Goal: Task Accomplishment & Management: Complete application form

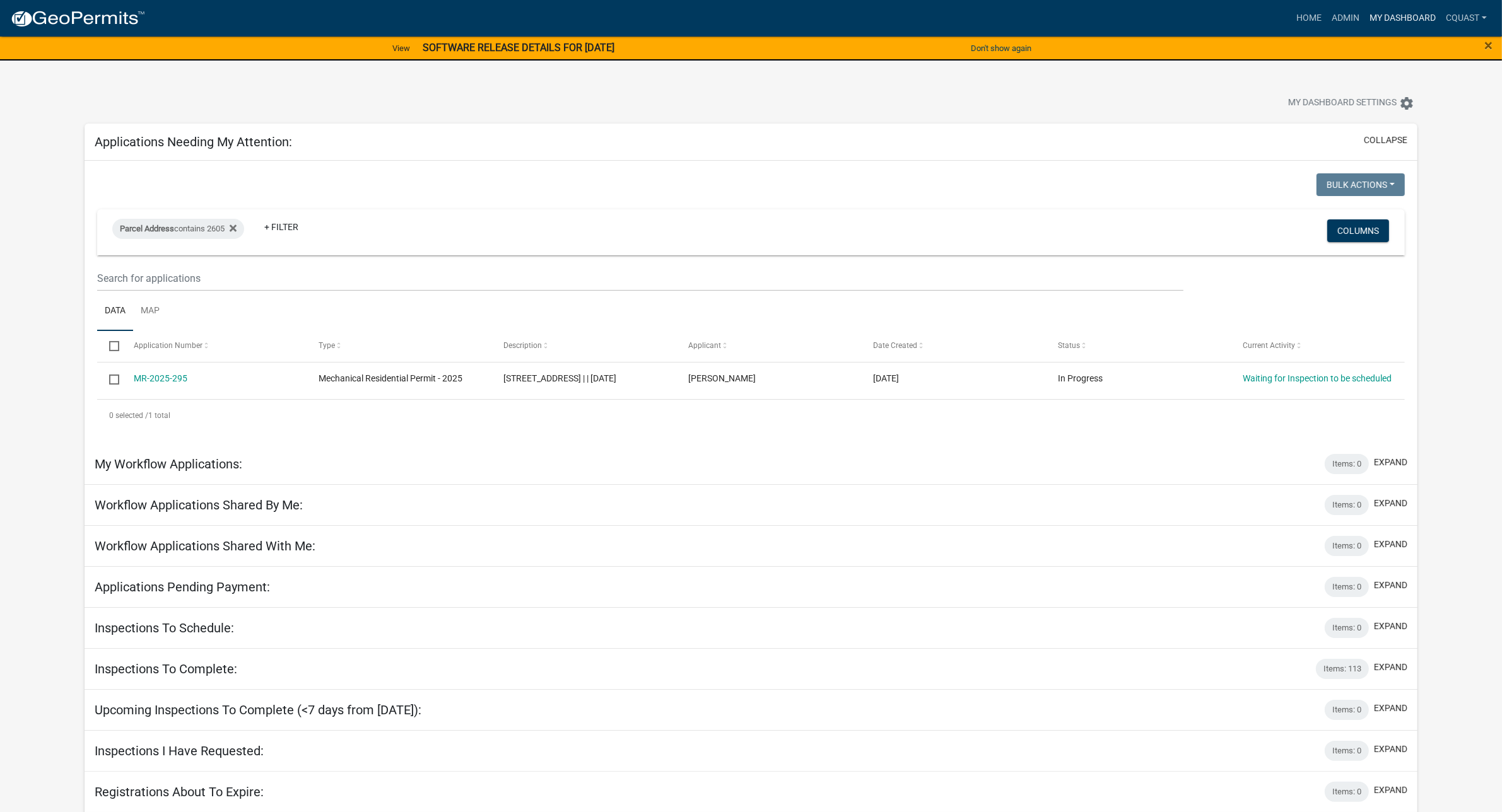
click at [1414, 26] on link "My Dashboard" at bounding box center [1403, 18] width 77 height 24
click at [1411, 21] on link "My Dashboard" at bounding box center [1403, 18] width 77 height 24
click at [1409, 18] on link "My Dashboard" at bounding box center [1403, 18] width 77 height 24
click at [1316, 19] on link "Home" at bounding box center [1309, 18] width 35 height 24
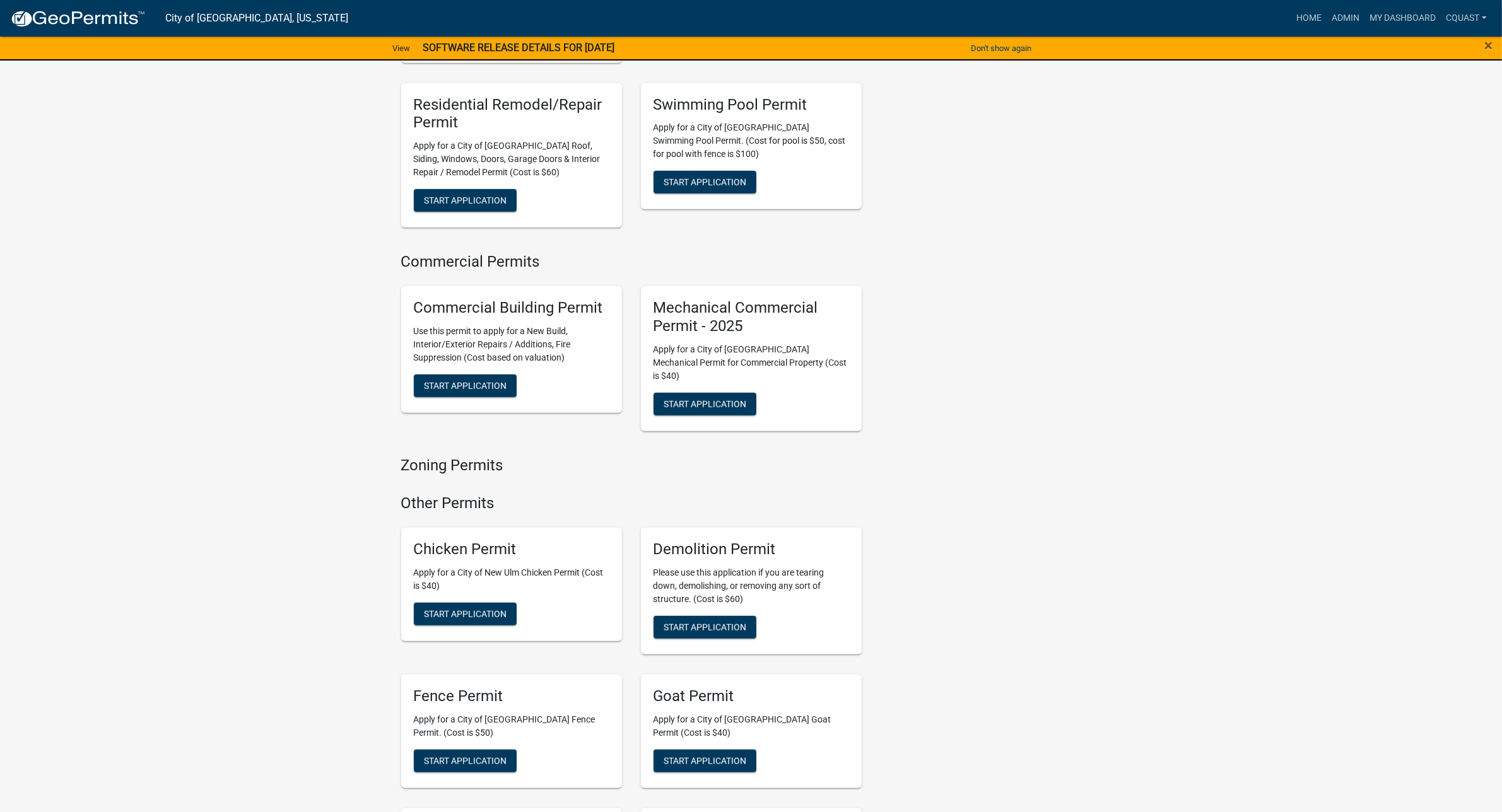
scroll to position [656, 0]
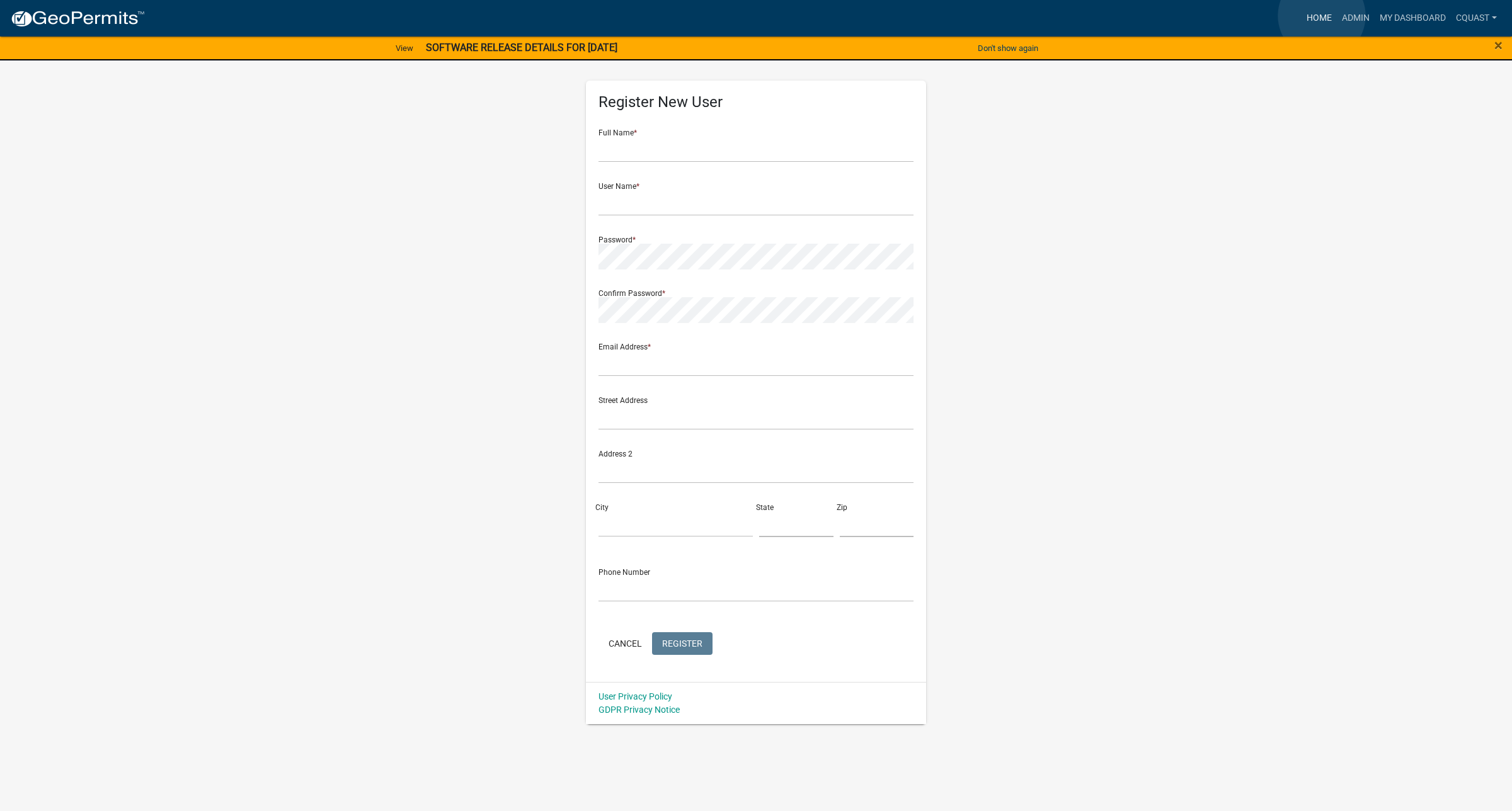
click at [1322, 15] on link "Home" at bounding box center [1319, 18] width 35 height 24
click at [1321, 17] on link "Home" at bounding box center [1319, 18] width 35 height 24
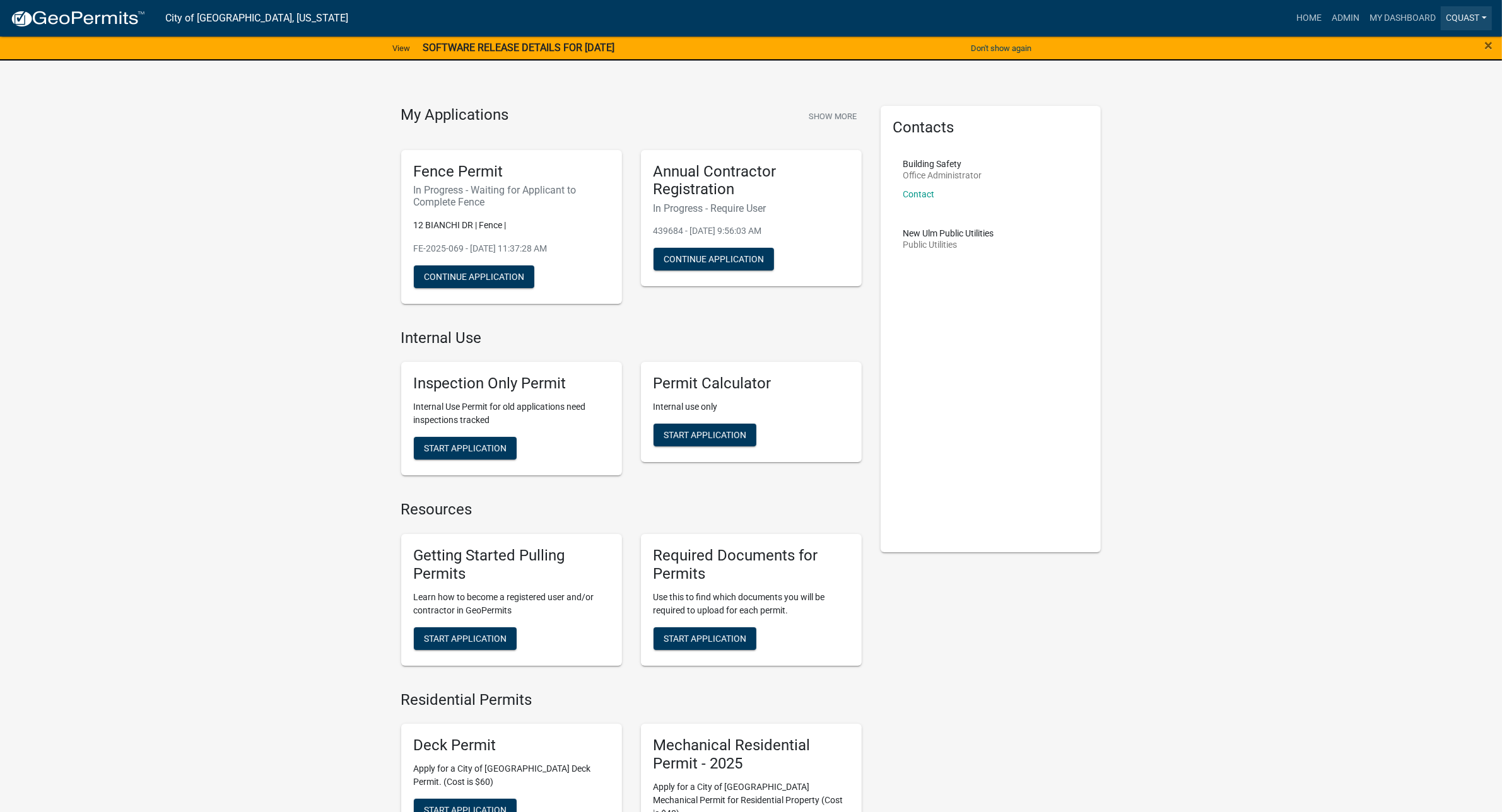
click at [1462, 15] on link "cquast" at bounding box center [1466, 18] width 51 height 24
click at [1433, 124] on link "Logout" at bounding box center [1442, 123] width 101 height 30
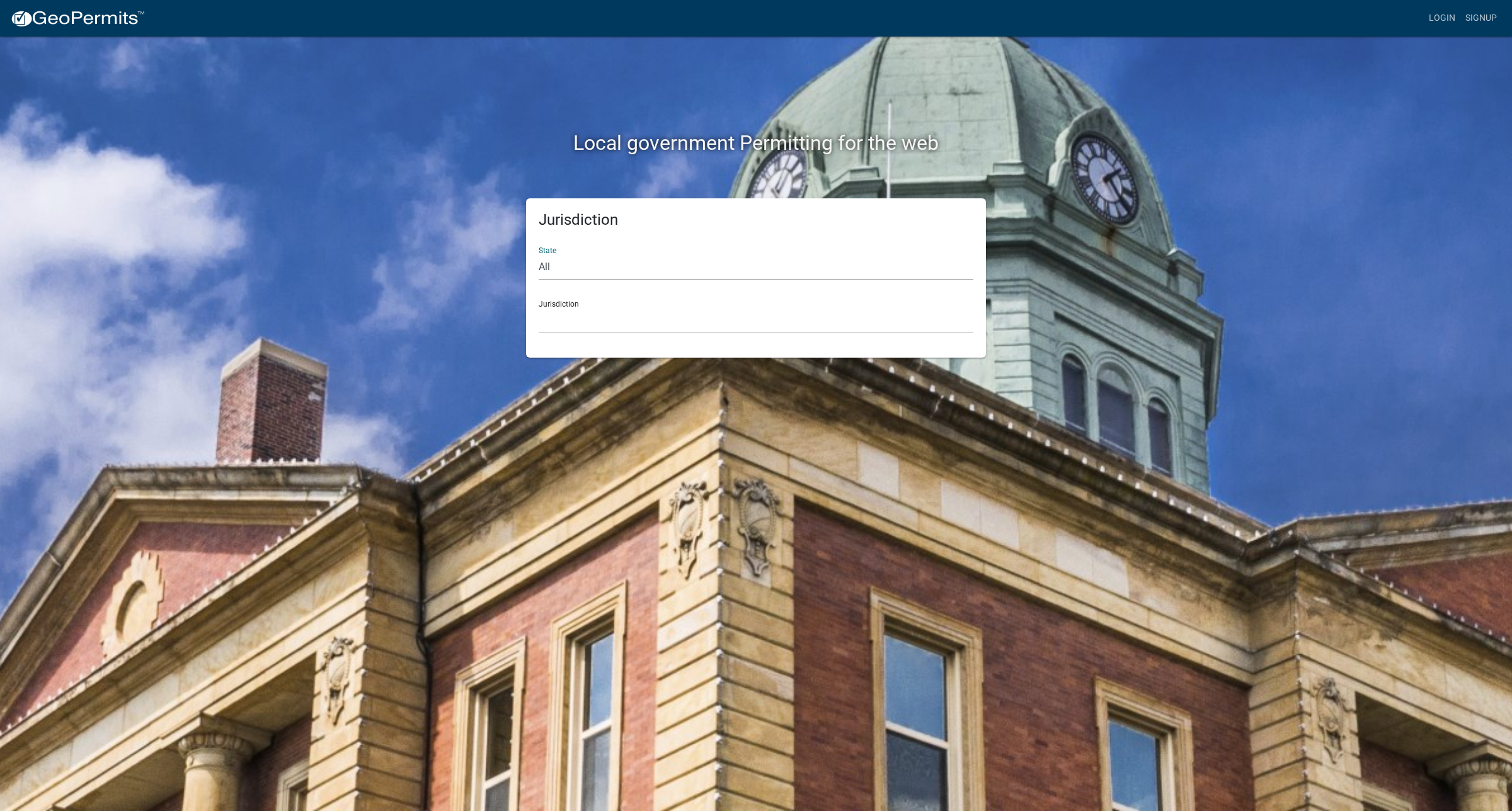
click at [785, 263] on select "All Colorado Georgia Indiana Iowa Kansas Minnesota Ohio South Carolina Wisconsin" at bounding box center [756, 267] width 435 height 26
select select "Minnesota"
click at [539, 254] on select "All Colorado Georgia Indiana Iowa Kansas Minnesota Ohio South Carolina Wisconsin" at bounding box center [756, 267] width 435 height 26
click at [571, 321] on select "Becker County, Minnesota Benton County, Minnesota Carlton County, Minnesota Cit…" at bounding box center [756, 320] width 435 height 26
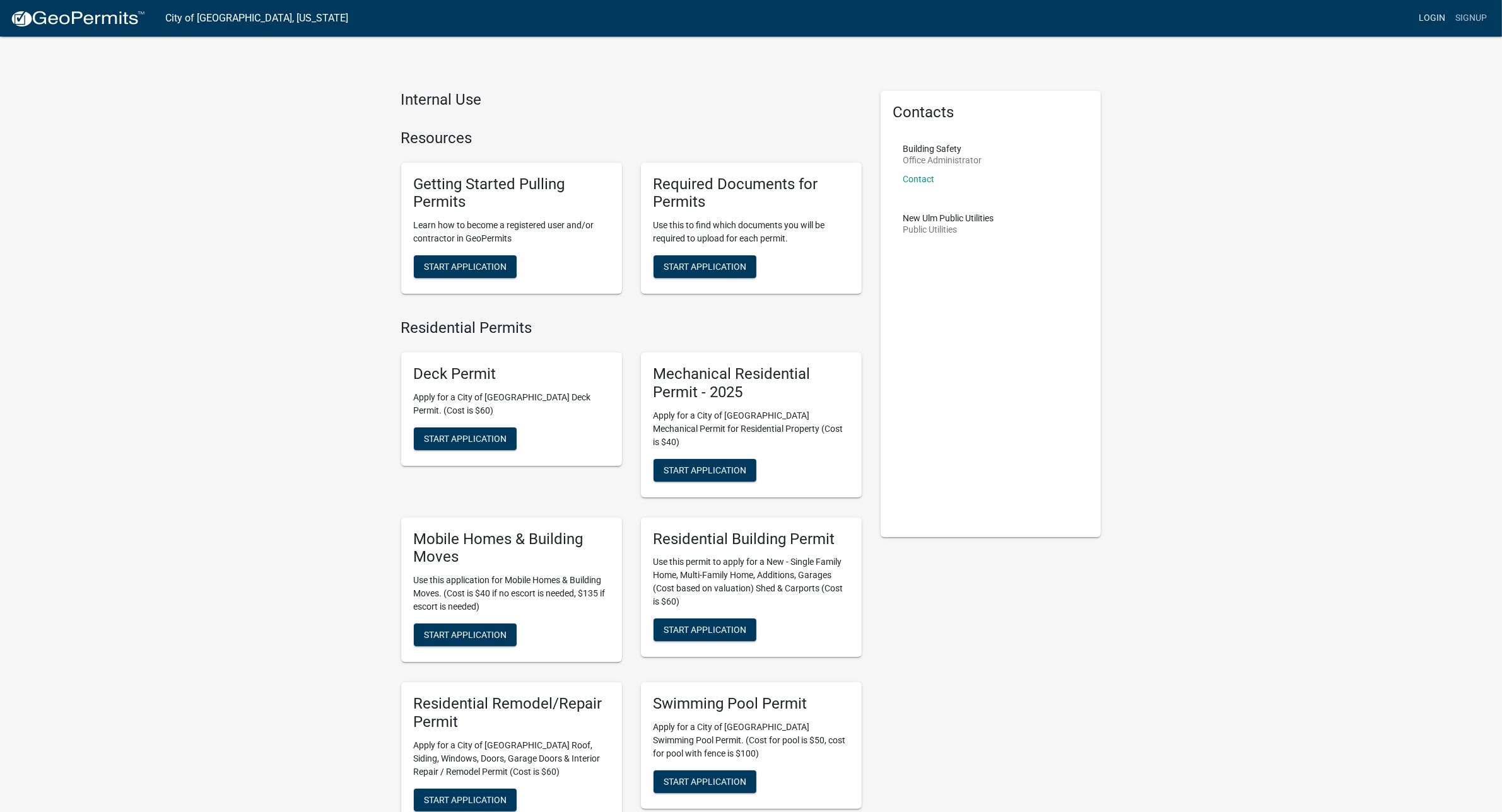
click at [1431, 21] on link "Login" at bounding box center [1432, 18] width 37 height 24
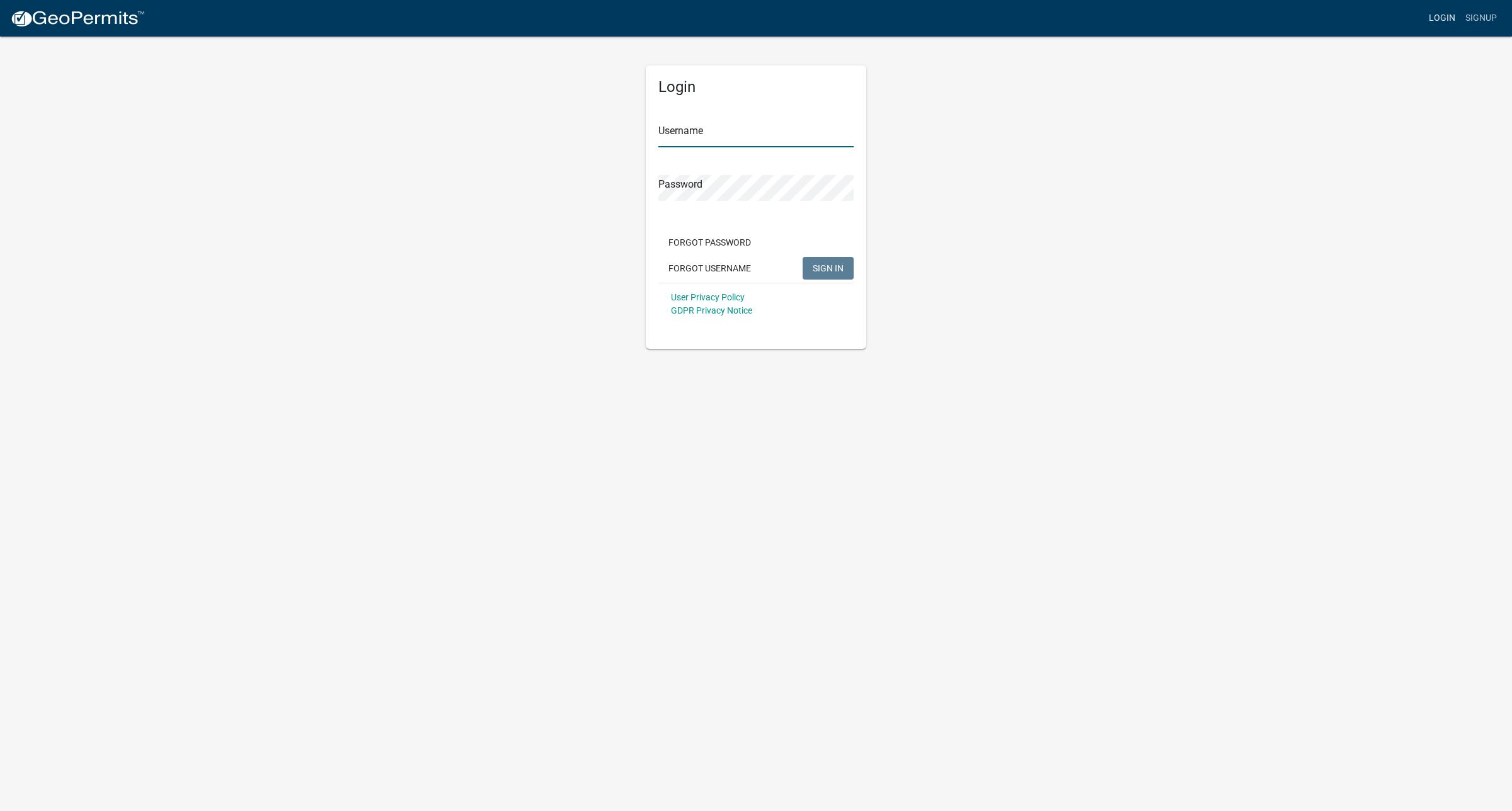
type input "cquast"
click at [825, 267] on span "SIGN IN" at bounding box center [828, 268] width 31 height 10
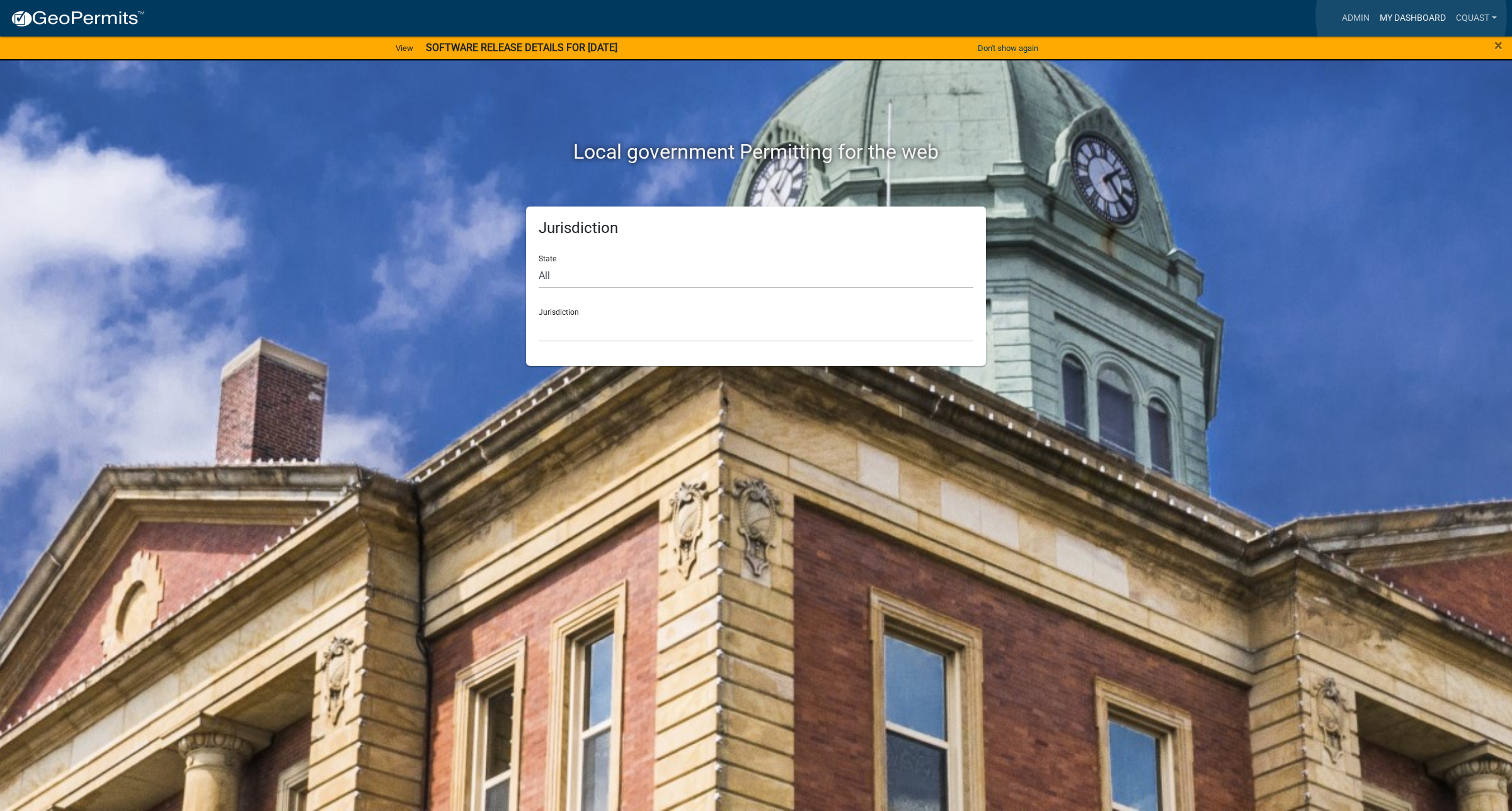
click at [1411, 15] on link "My Dashboard" at bounding box center [1413, 18] width 76 height 24
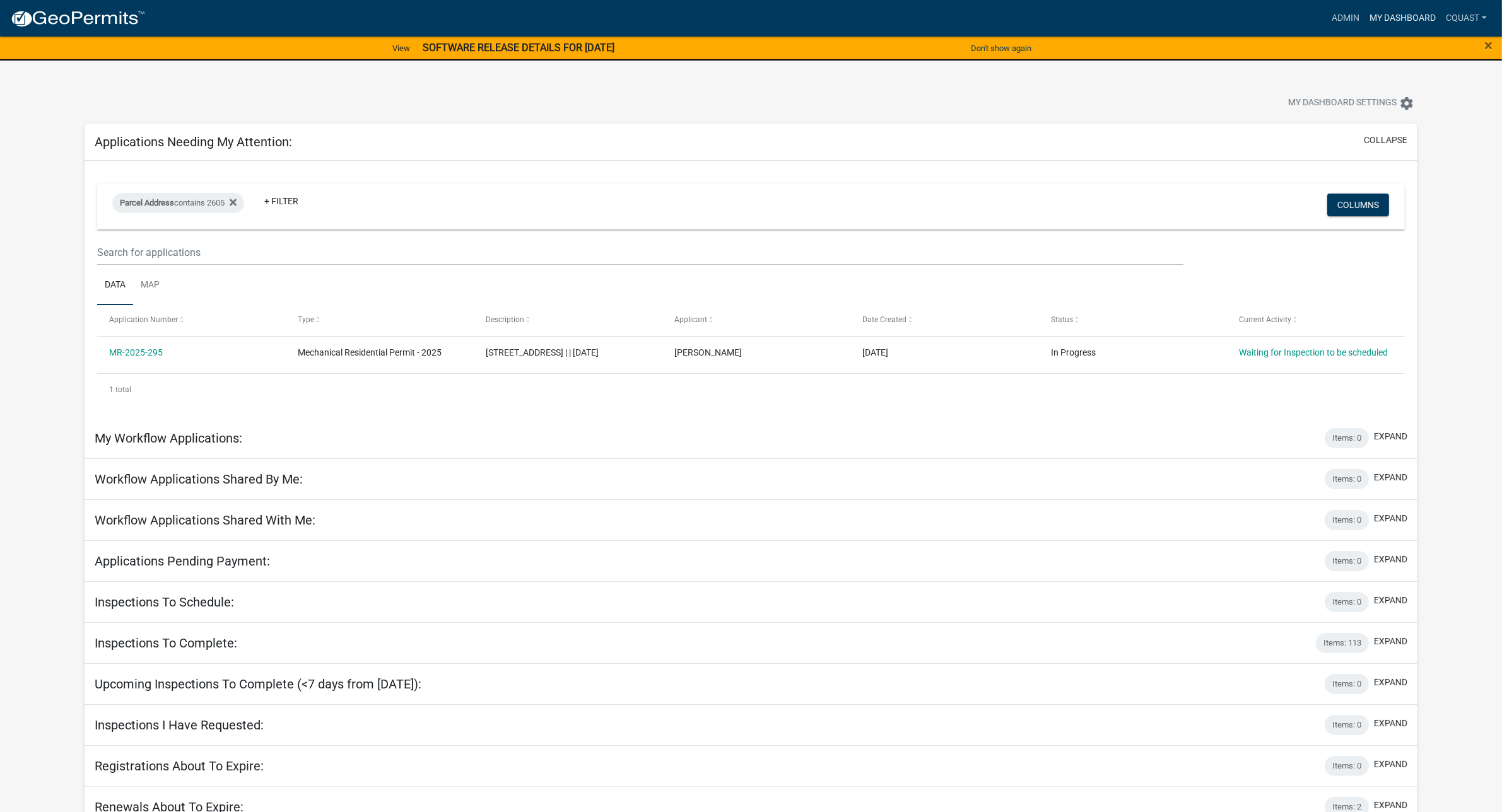
click at [1396, 22] on link "My Dashboard" at bounding box center [1403, 18] width 77 height 24
click at [1446, 24] on link "cquast" at bounding box center [1466, 18] width 51 height 24
click at [1370, 13] on link "My Dashboard" at bounding box center [1403, 18] width 77 height 24
click at [1341, 18] on link "Admin" at bounding box center [1345, 18] width 38 height 24
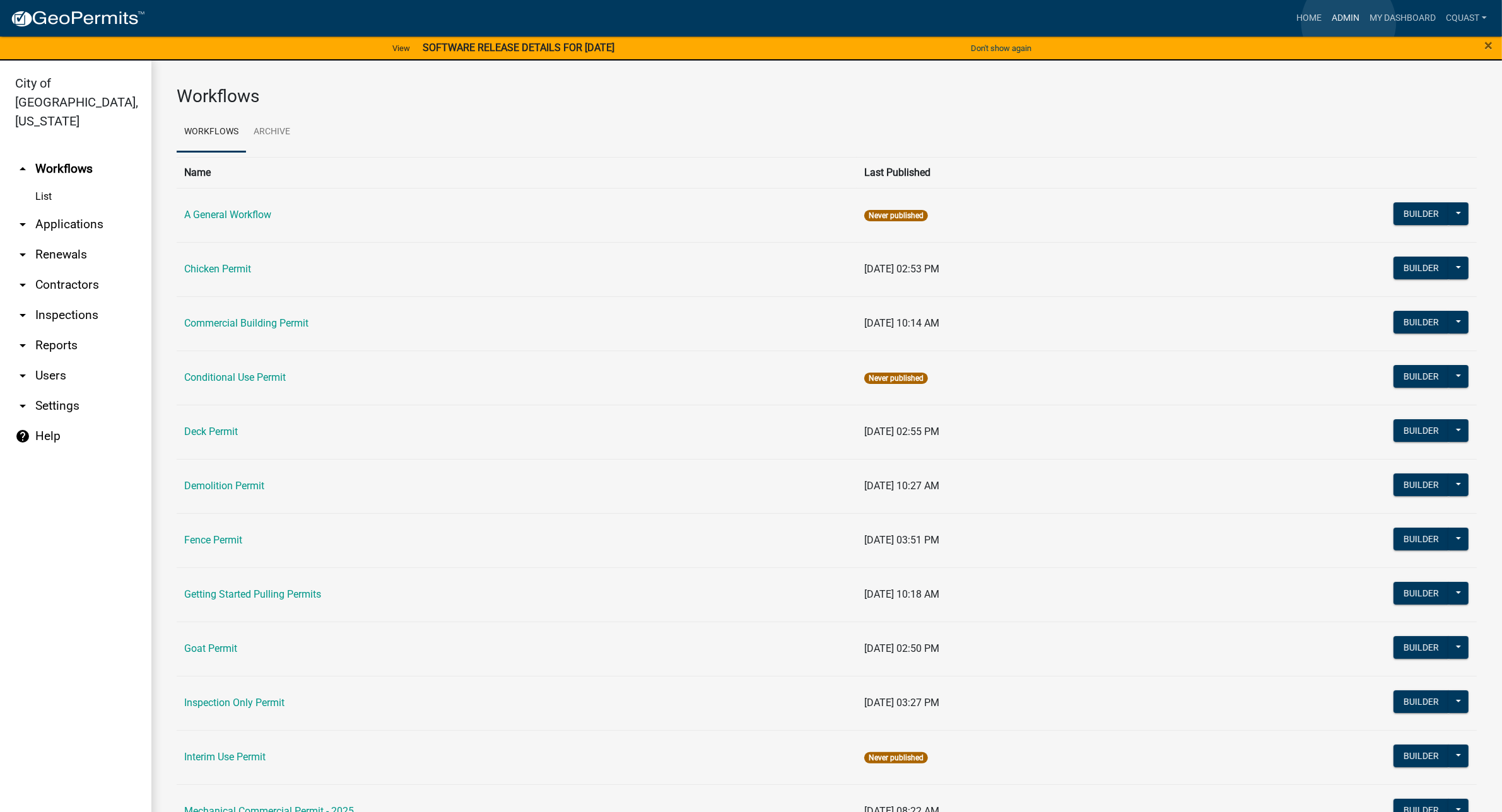
click at [1349, 23] on link "Admin" at bounding box center [1345, 18] width 38 height 24
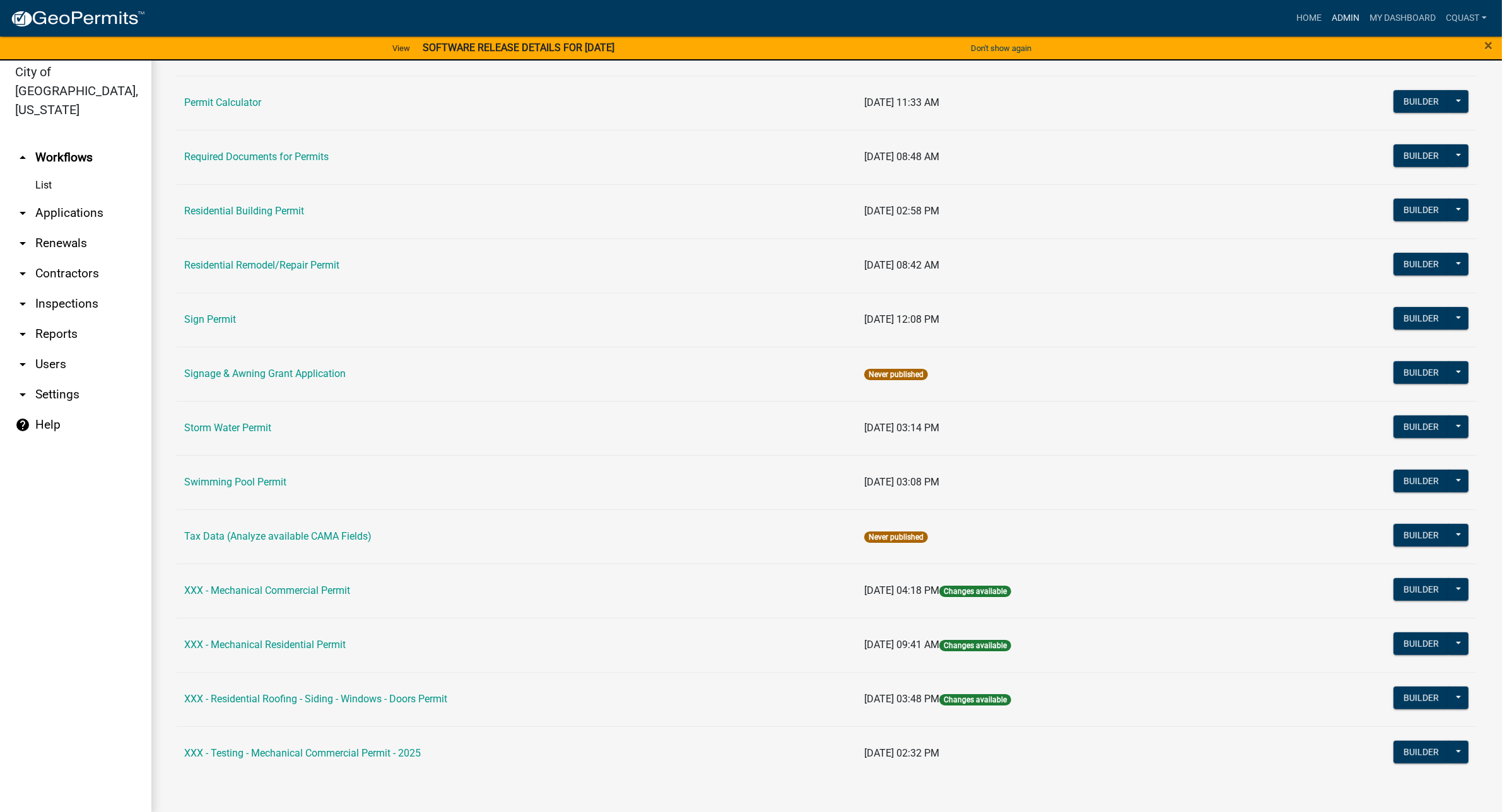
scroll to position [15, 0]
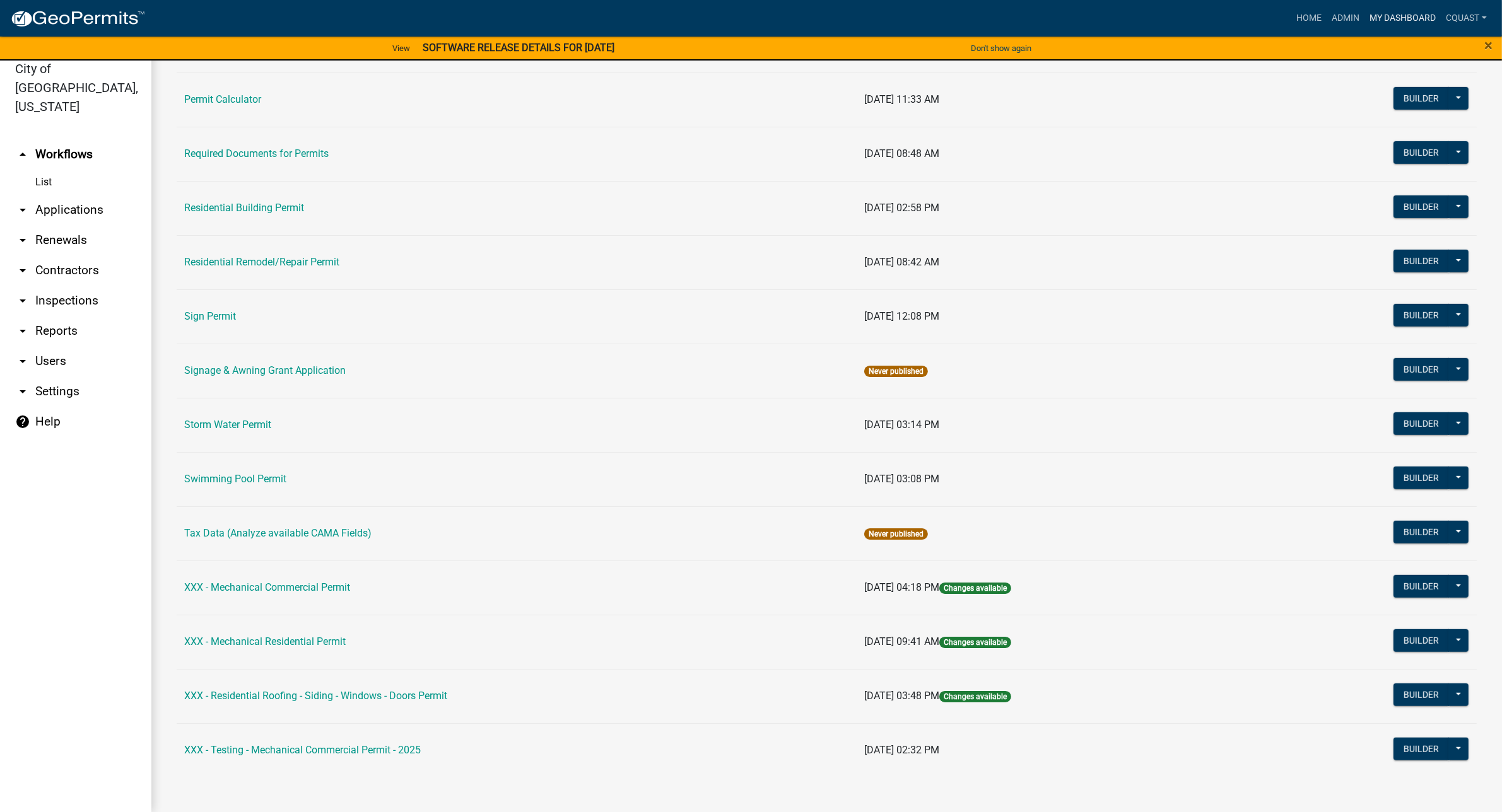
click at [1398, 22] on link "My Dashboard" at bounding box center [1403, 18] width 77 height 24
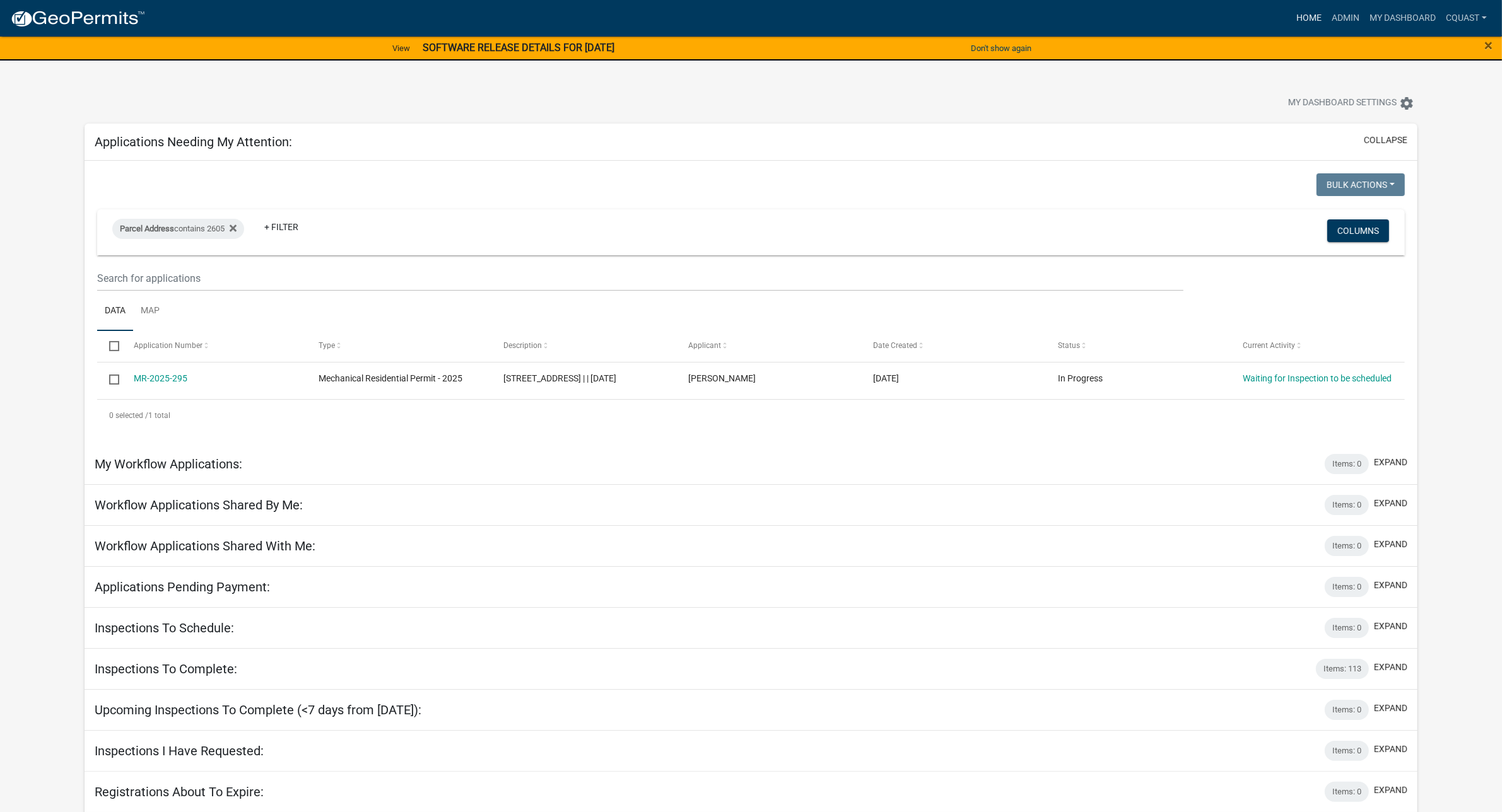
click at [1306, 20] on link "Home" at bounding box center [1309, 18] width 35 height 24
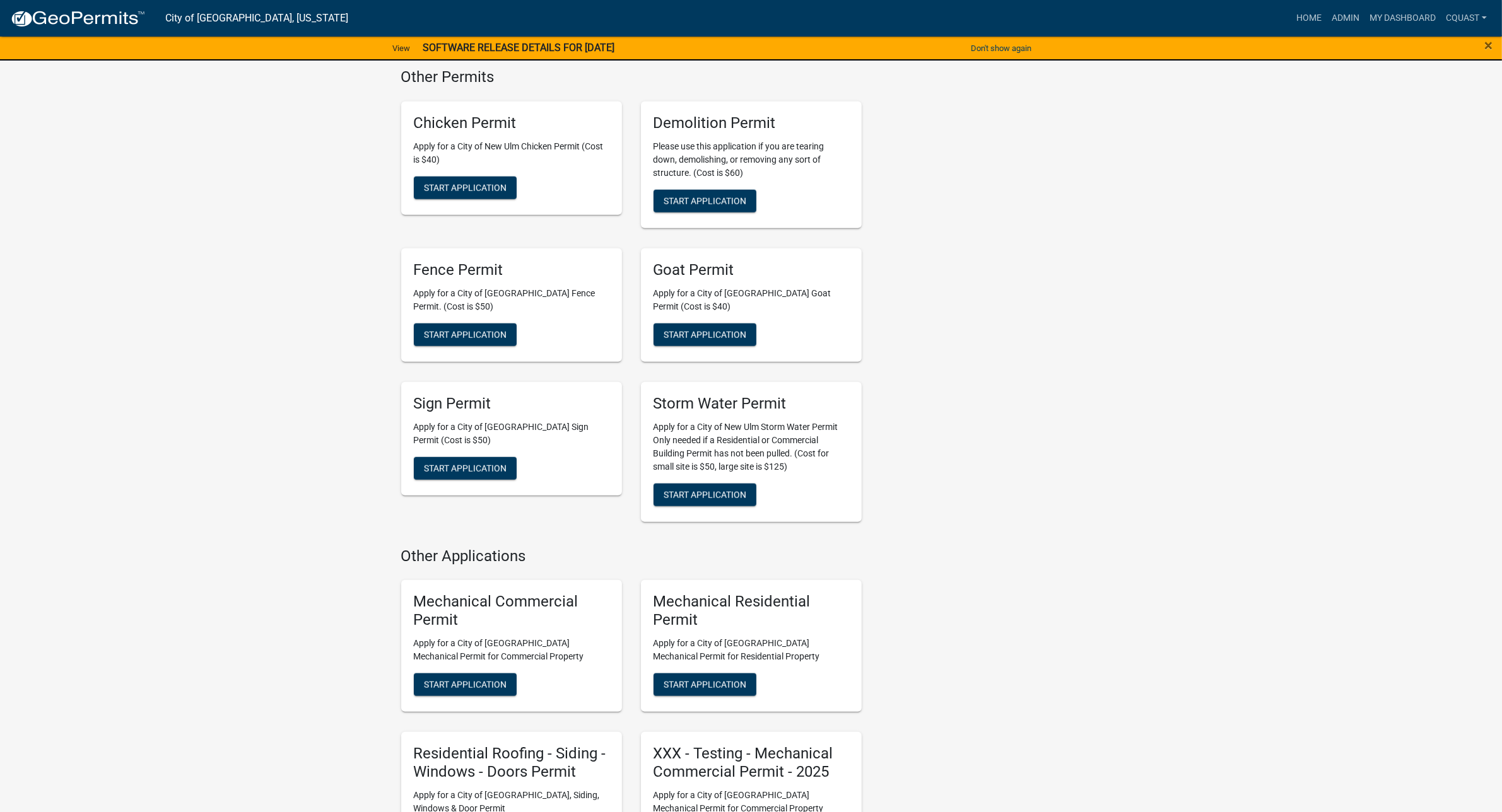
scroll to position [1391, 0]
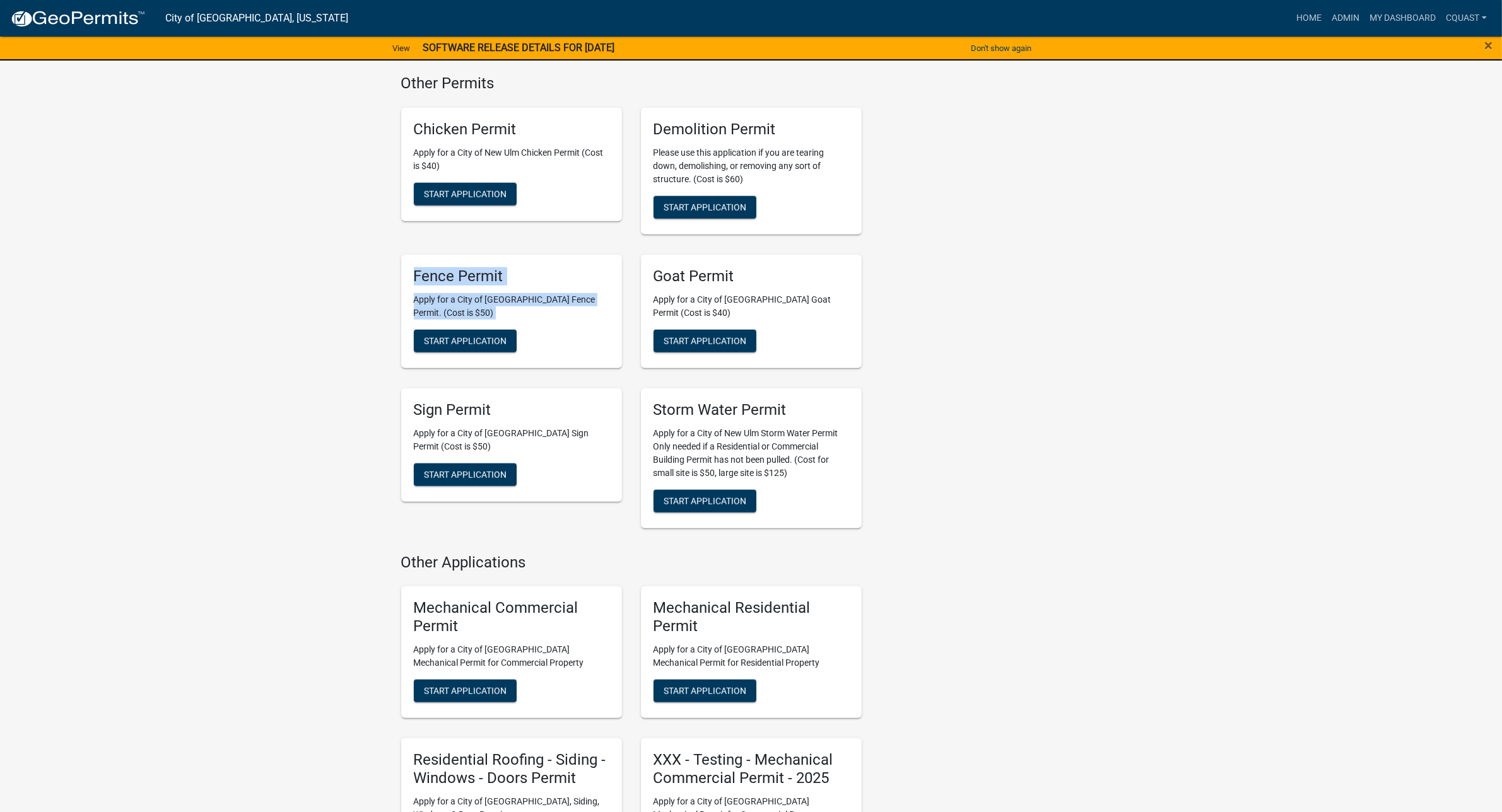
drag, startPoint x: 415, startPoint y: 251, endPoint x: 546, endPoint y: 325, distance: 150.5
click at [546, 325] on div "Fence Permit Apply for a City of New Ulm Fence Permit. (Cost is $50) Start Appl…" at bounding box center [511, 311] width 221 height 113
drag, startPoint x: 458, startPoint y: 285, endPoint x: 364, endPoint y: 249, distance: 100.7
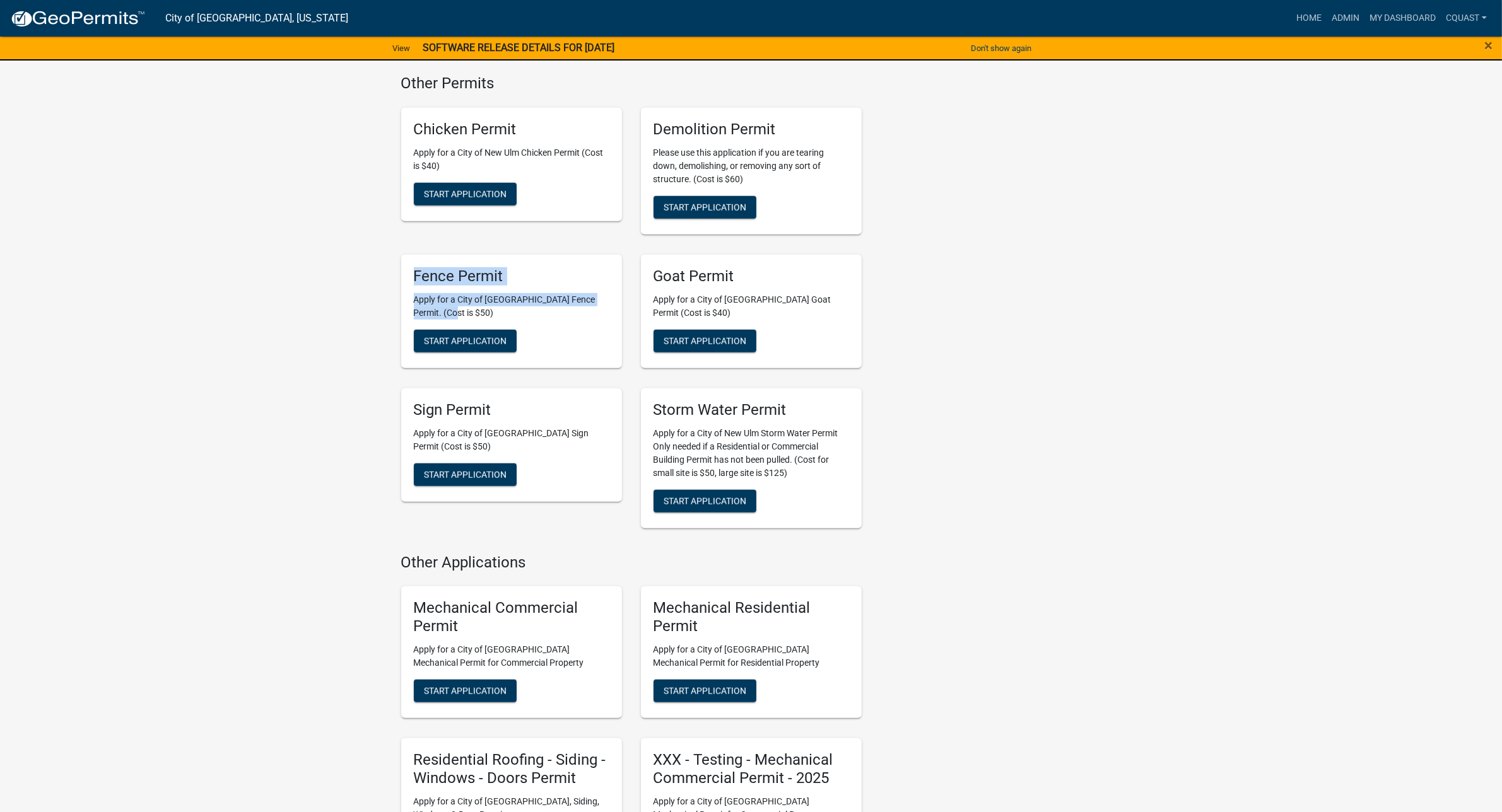
click at [444, 265] on div "Fence Permit Apply for a City of New Ulm Fence Permit. (Cost is $50) Start Appl…" at bounding box center [511, 311] width 221 height 113
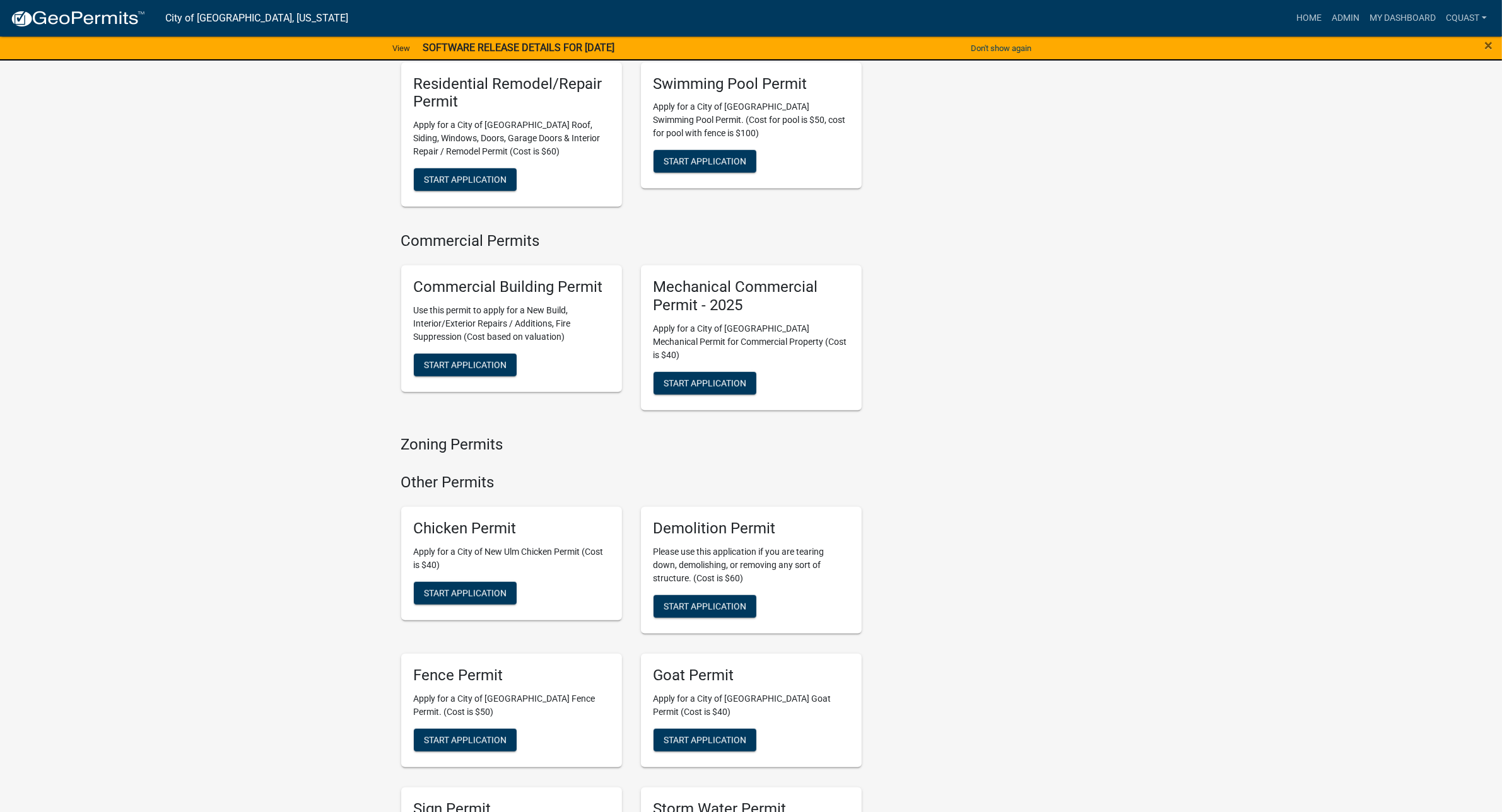
scroll to position [865, 0]
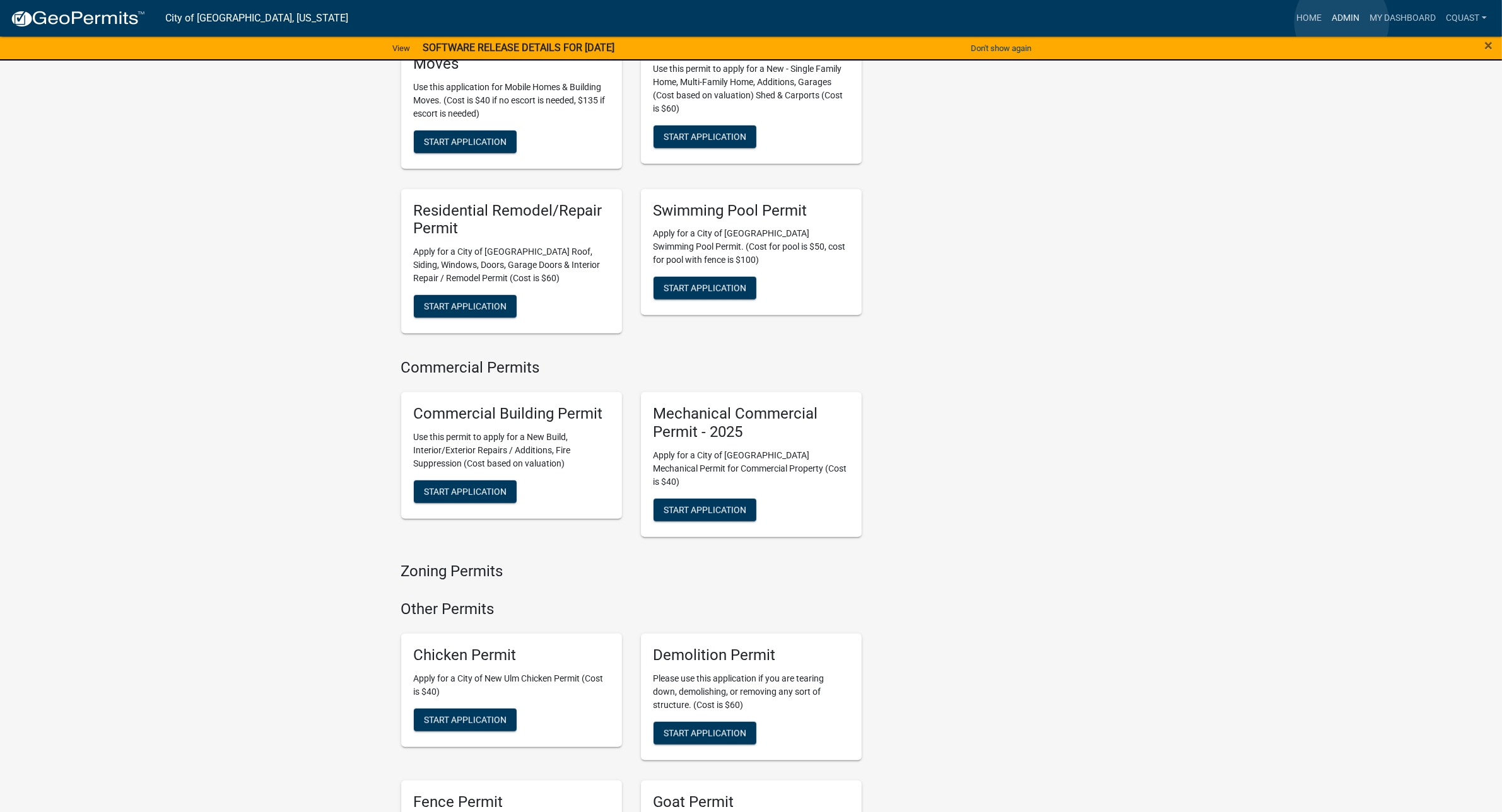
click at [1342, 22] on link "Admin" at bounding box center [1345, 18] width 38 height 24
